Goal: Information Seeking & Learning: Compare options

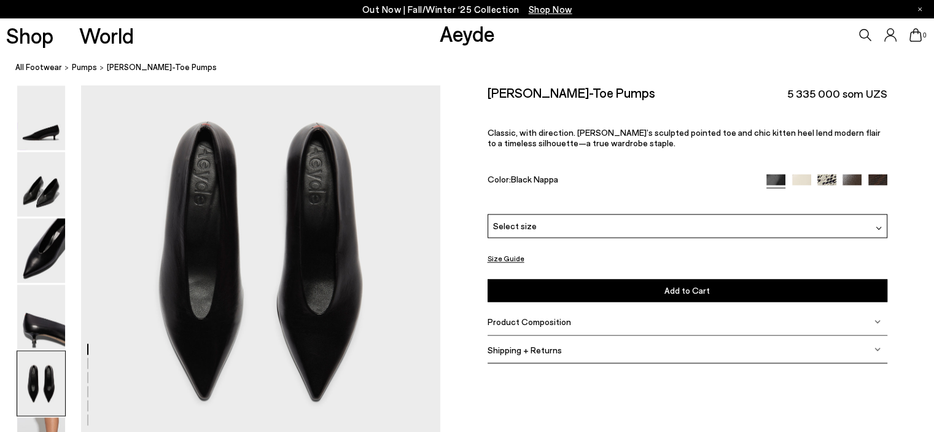
scroll to position [1989, 0]
click at [798, 180] on img at bounding box center [801, 183] width 19 height 19
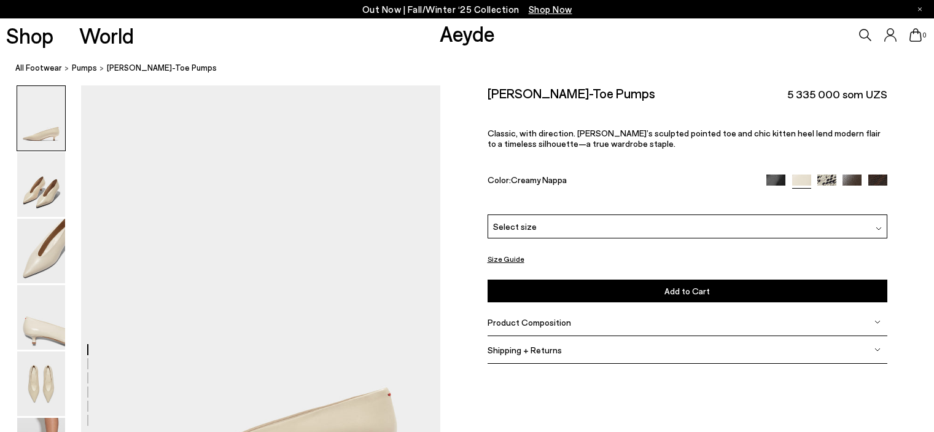
scroll to position [184, 0]
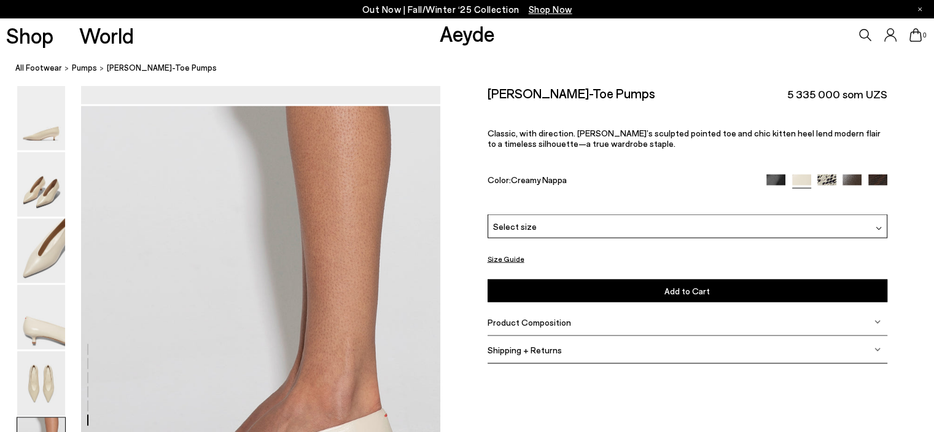
scroll to position [2245, 0]
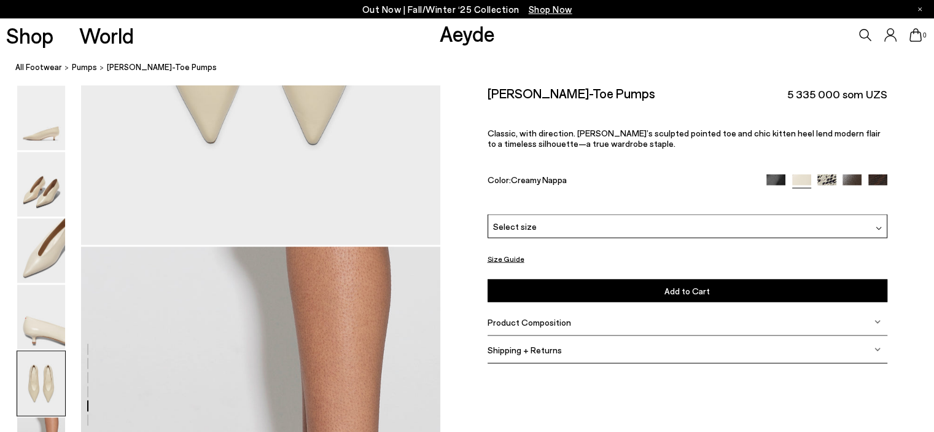
click at [829, 179] on img at bounding box center [826, 183] width 19 height 19
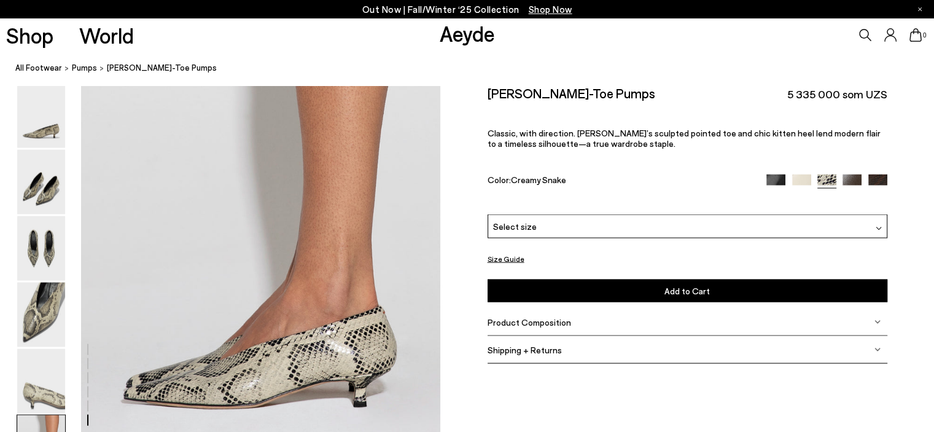
scroll to position [2467, 0]
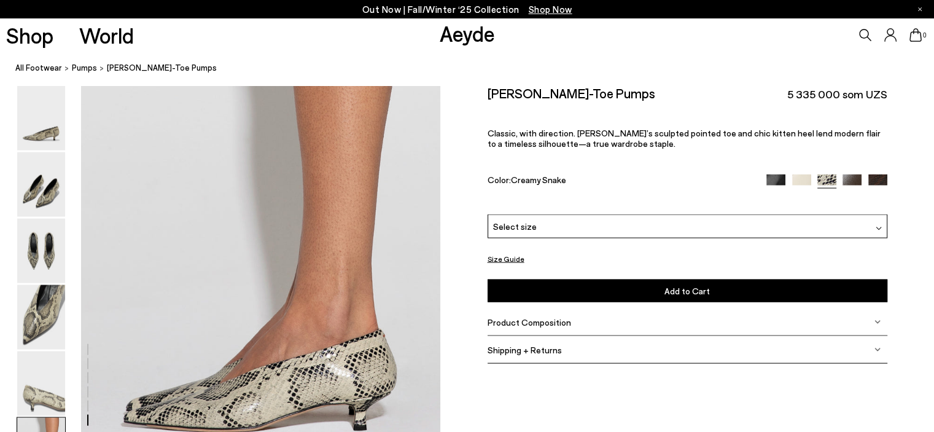
click at [854, 181] on img at bounding box center [851, 183] width 19 height 19
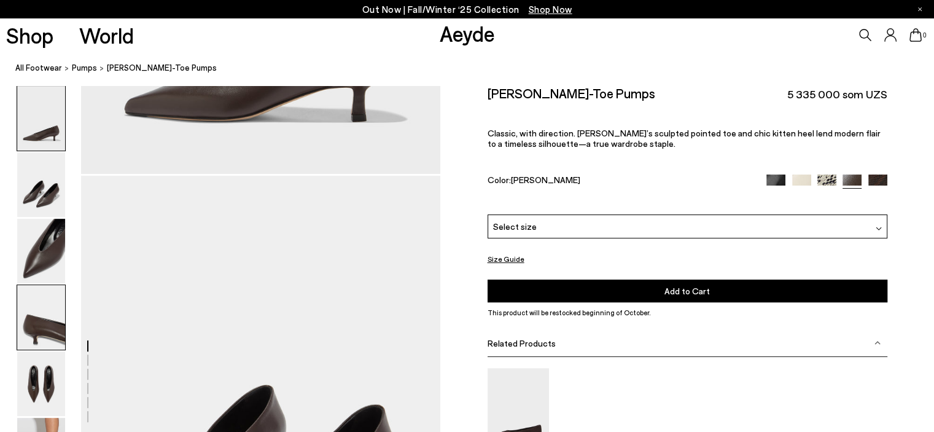
scroll to position [307, 0]
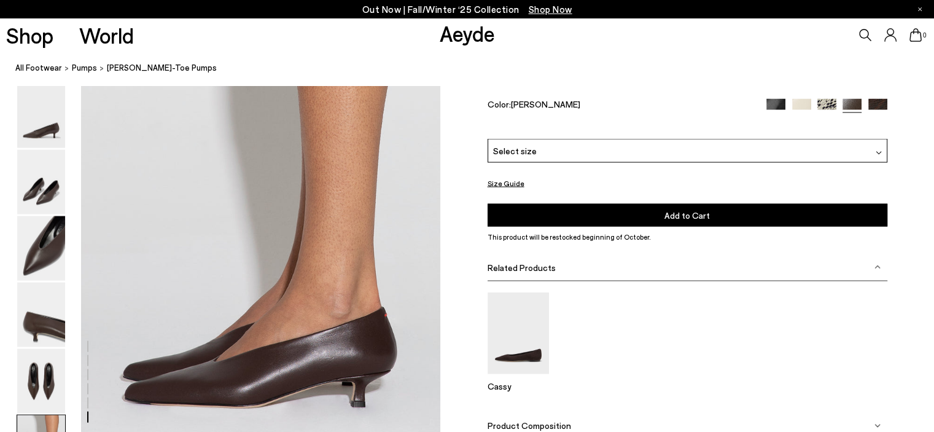
scroll to position [2358, 0]
